Goal: Information Seeking & Learning: Understand process/instructions

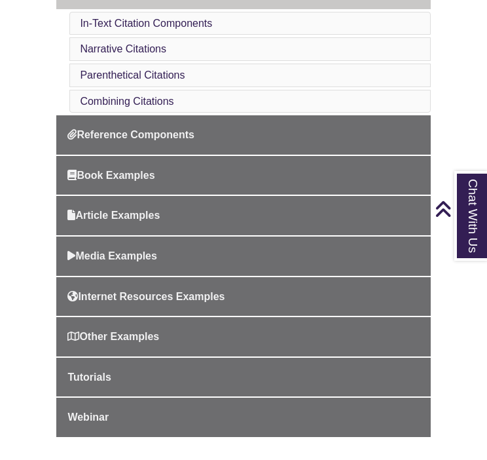
scroll to position [527, 0]
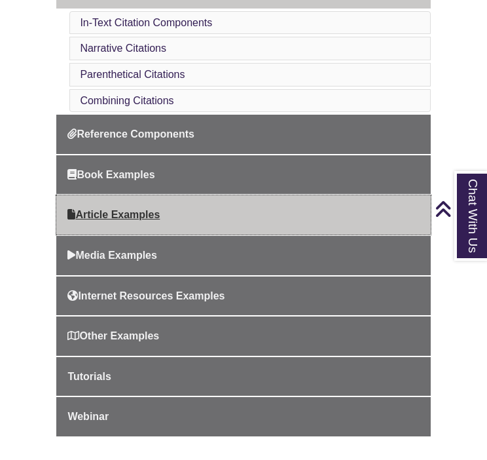
click at [132, 209] on span "Article Examples" at bounding box center [113, 214] width 92 height 11
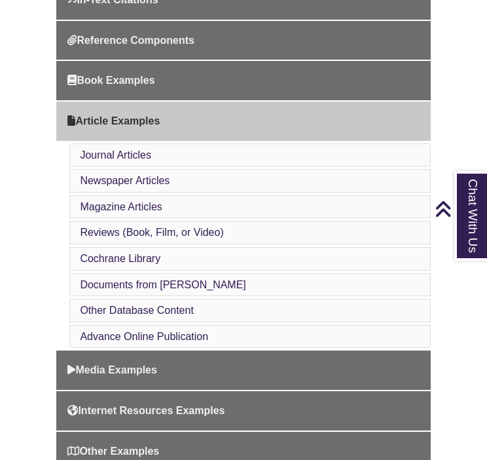
scroll to position [516, 0]
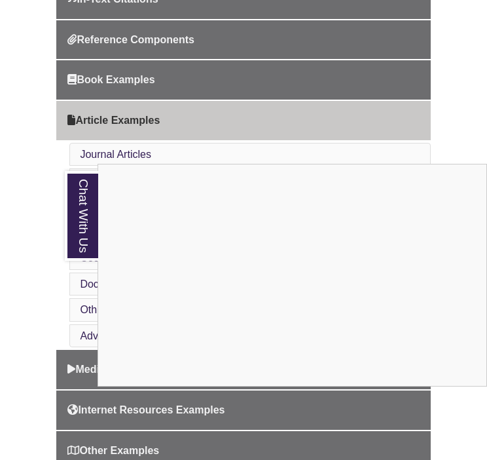
click at [111, 147] on div "Chat With Us" at bounding box center [243, 230] width 487 height 460
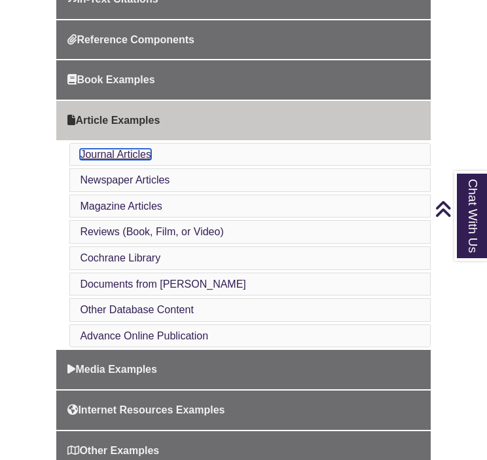
click at [111, 149] on link "Journal Articles" at bounding box center [115, 154] width 71 height 11
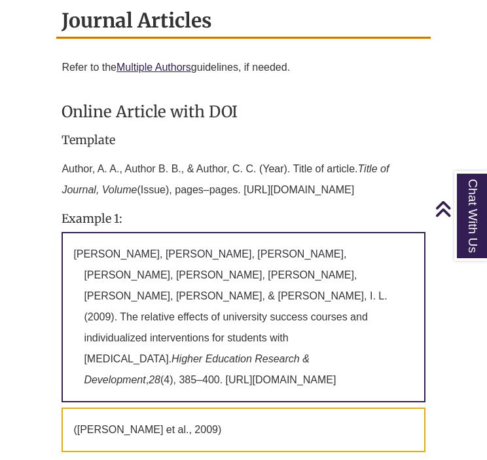
scroll to position [516, 0]
